Goal: Transaction & Acquisition: Purchase product/service

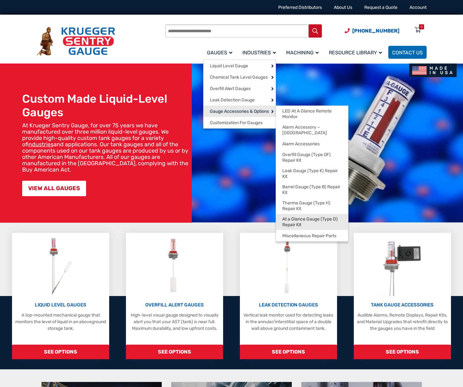
click at [305, 217] on span "At a Glance Gauge (Type D) Repair Kit" at bounding box center [311, 222] width 59 height 11
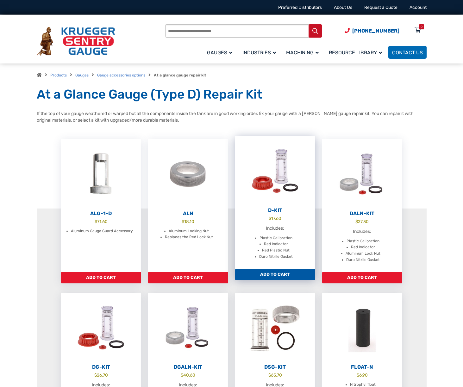
click at [285, 214] on link "D-Kit $ 17.60 Includes: Plastic Calibration Red Indicator Red Plastic Nut Duro …" at bounding box center [275, 202] width 80 height 133
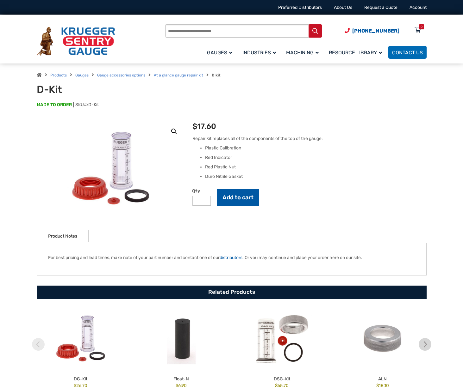
click at [234, 200] on button "Add to cart" at bounding box center [238, 197] width 42 height 16
click at [287, 201] on form "Qty * Add to cart" at bounding box center [309, 199] width 234 height 20
click at [418, 28] on icon at bounding box center [417, 30] width 6 height 10
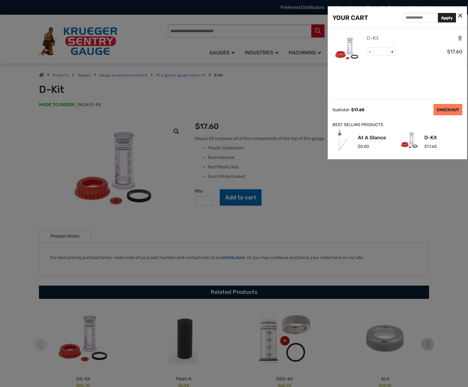
click at [453, 109] on link "CHECKOUT" at bounding box center [447, 109] width 29 height 11
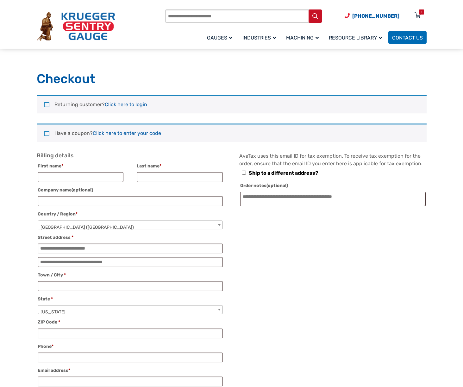
select select "**"
